Goal: Information Seeking & Learning: Learn about a topic

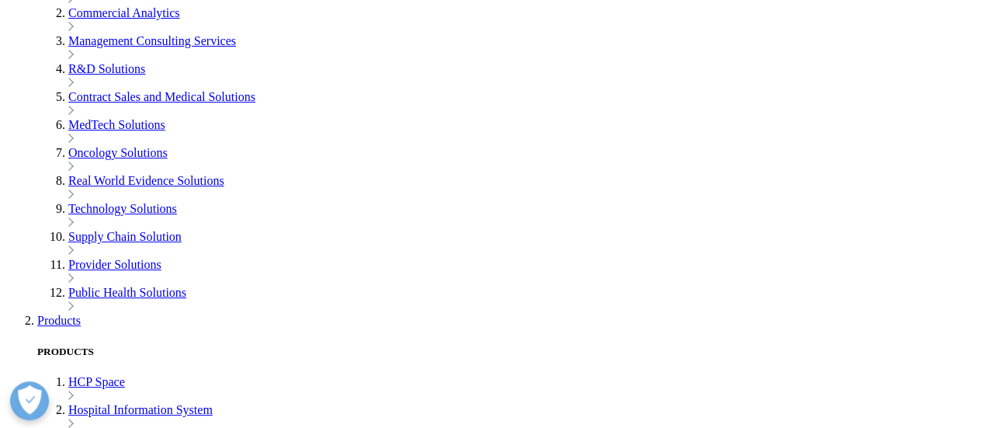
scroll to position [466, 0]
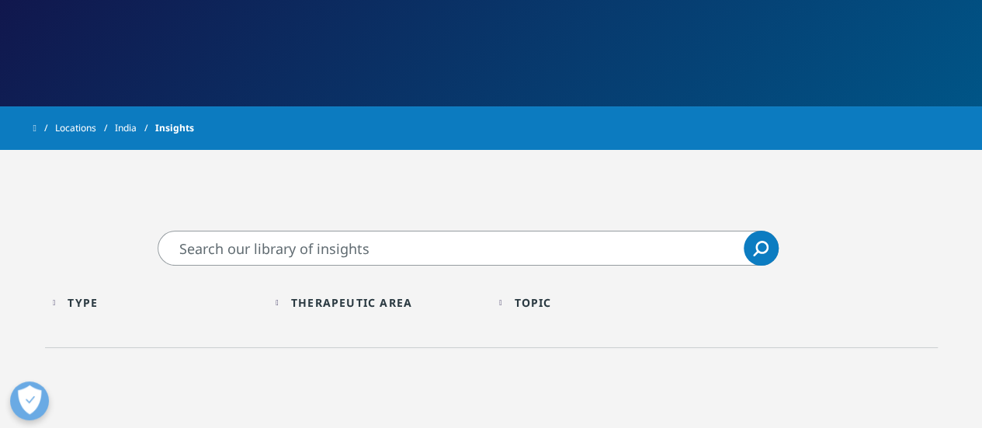
scroll to position [233, 0]
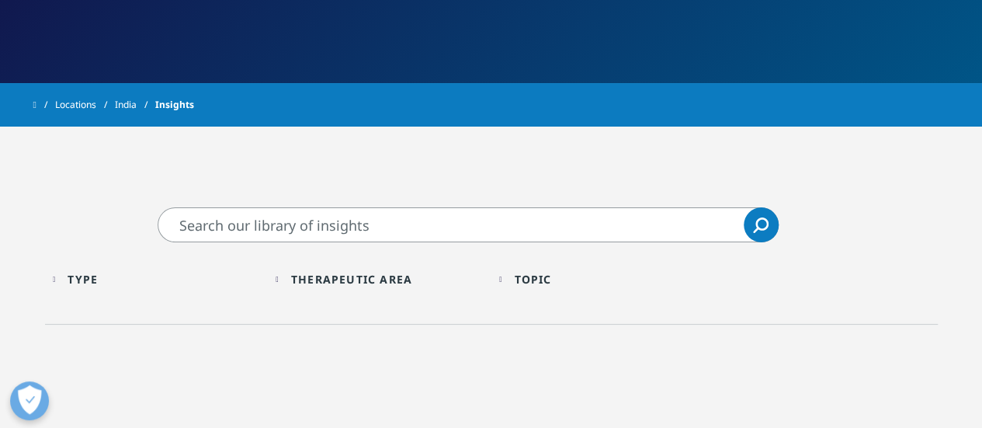
click at [70, 275] on div "Type Loading Clear Or/And Operator" at bounding box center [157, 279] width 208 height 36
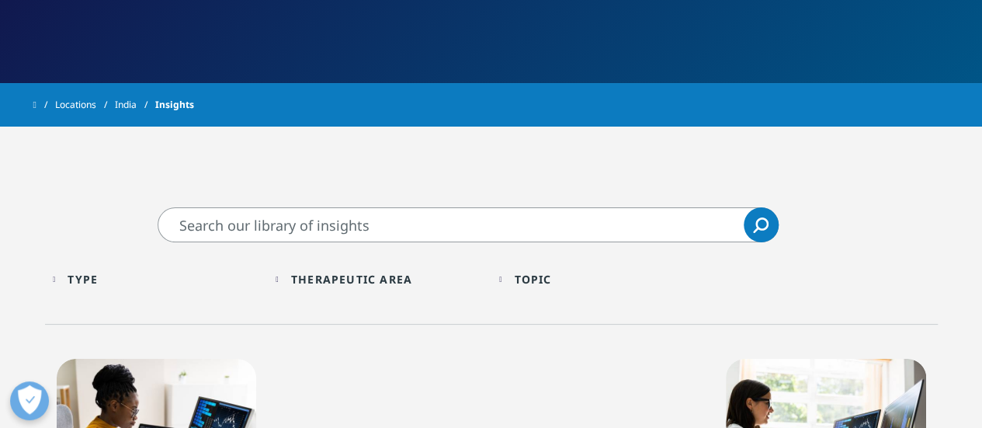
click at [504, 285] on div "Topic Loading Clear Or/And Operator" at bounding box center [603, 279] width 208 height 36
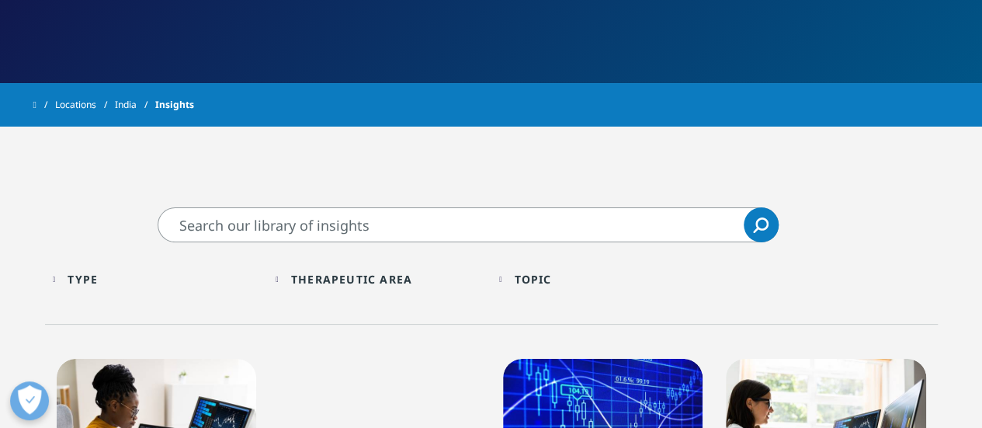
click at [551, 284] on div "Topic" at bounding box center [532, 279] width 37 height 15
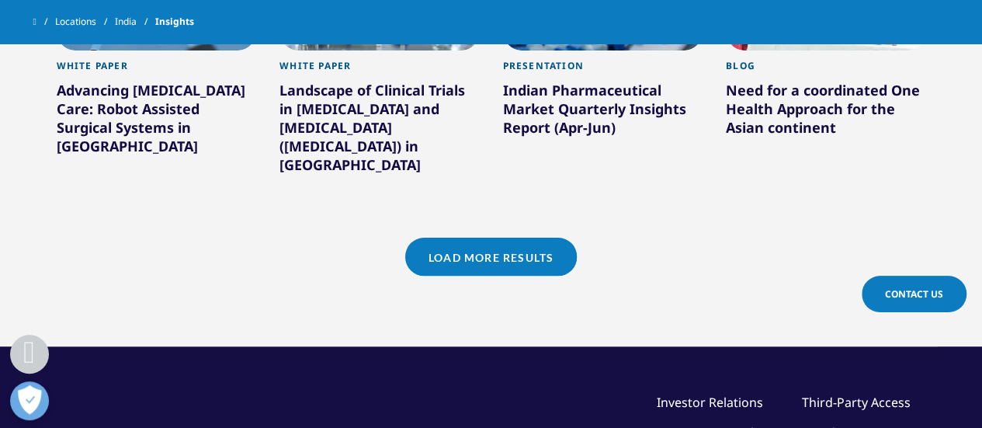
scroll to position [1397, 0]
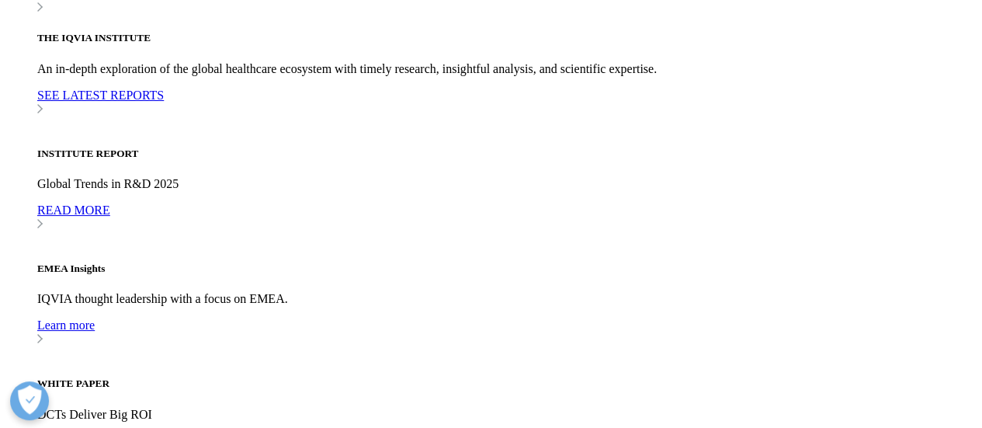
scroll to position [4423, 0]
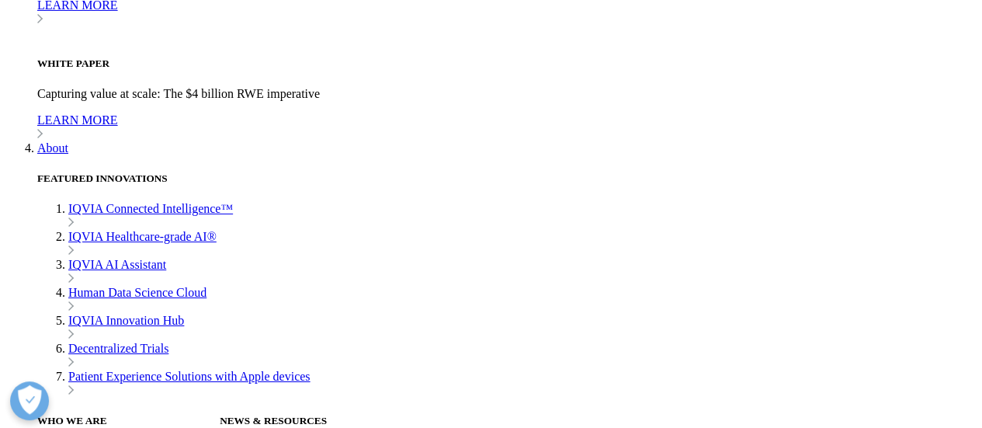
scroll to position [5587, 0]
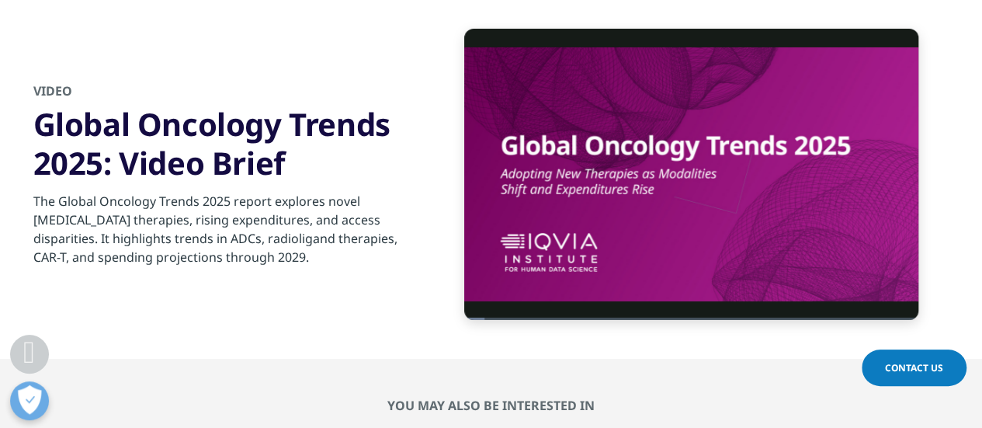
click at [673, 338] on div "Video Player is loading. Play Video Pause Skip Backward Skip Forward Mute Curre…" at bounding box center [491, 193] width 916 height 329
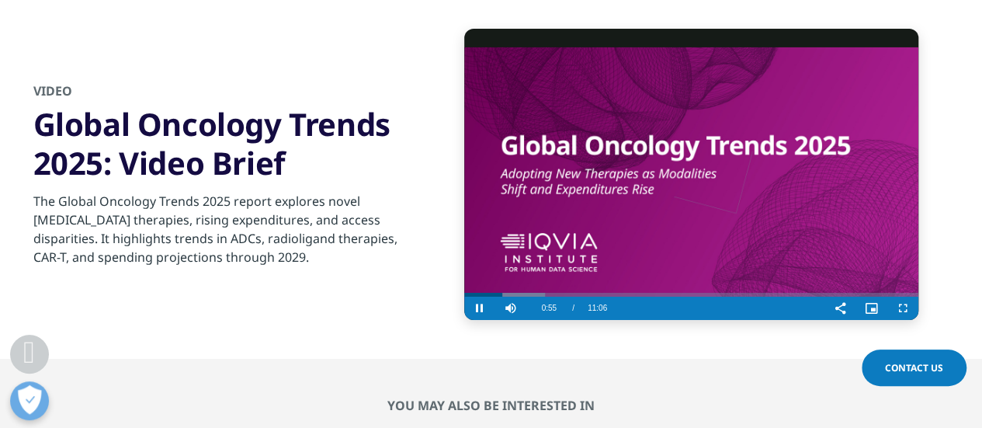
click at [665, 132] on video "Video Player" at bounding box center [691, 174] width 454 height 290
